Goal: Task Accomplishment & Management: Manage account settings

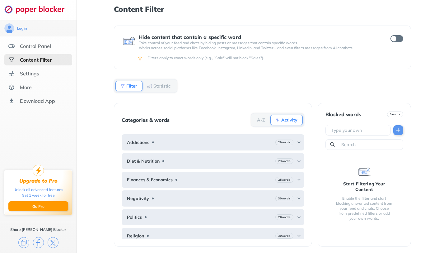
click at [236, 87] on div "Hide content that contain a specific word Take control of your feed and chats b…" at bounding box center [262, 139] width 297 height 227
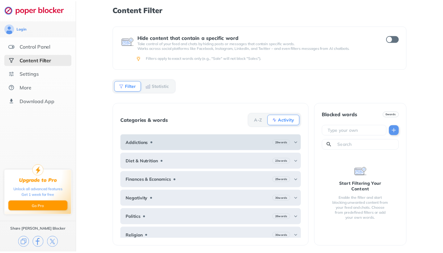
scroll to position [1, 0]
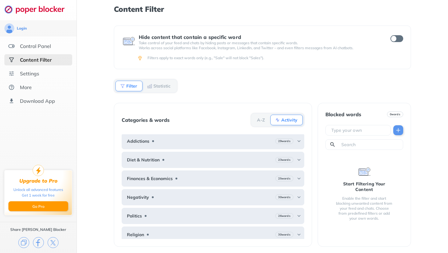
click at [30, 80] on ul "Control Panel Content Filter Settings More Download App" at bounding box center [38, 73] width 77 height 66
click at [31, 75] on div "Settings" at bounding box center [29, 73] width 19 height 6
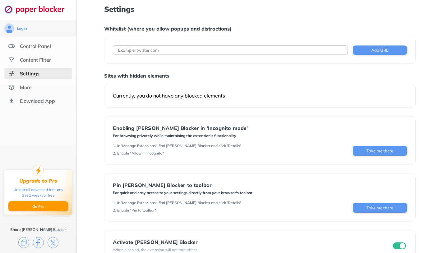
click at [159, 53] on input at bounding box center [230, 49] width 235 height 9
click at [189, 50] on input at bounding box center [230, 49] width 235 height 9
paste input "[URL][DOMAIN_NAME]"
type input "[URL][DOMAIN_NAME]"
click at [365, 49] on button "Add URL" at bounding box center [380, 49] width 54 height 9
